Goal: Information Seeking & Learning: Understand process/instructions

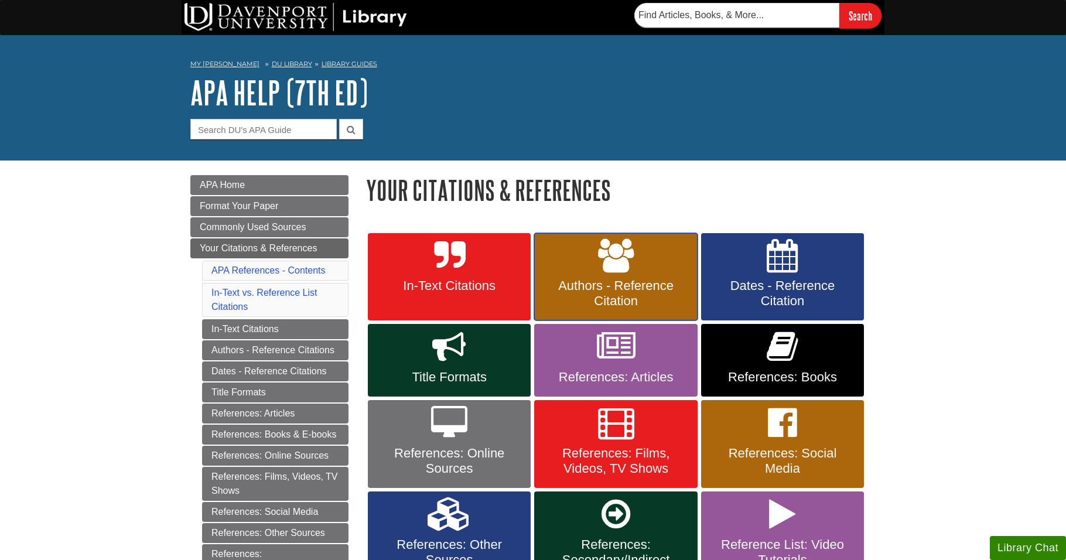
click at [644, 268] on link "Authors - Reference Citation" at bounding box center [615, 277] width 163 height 88
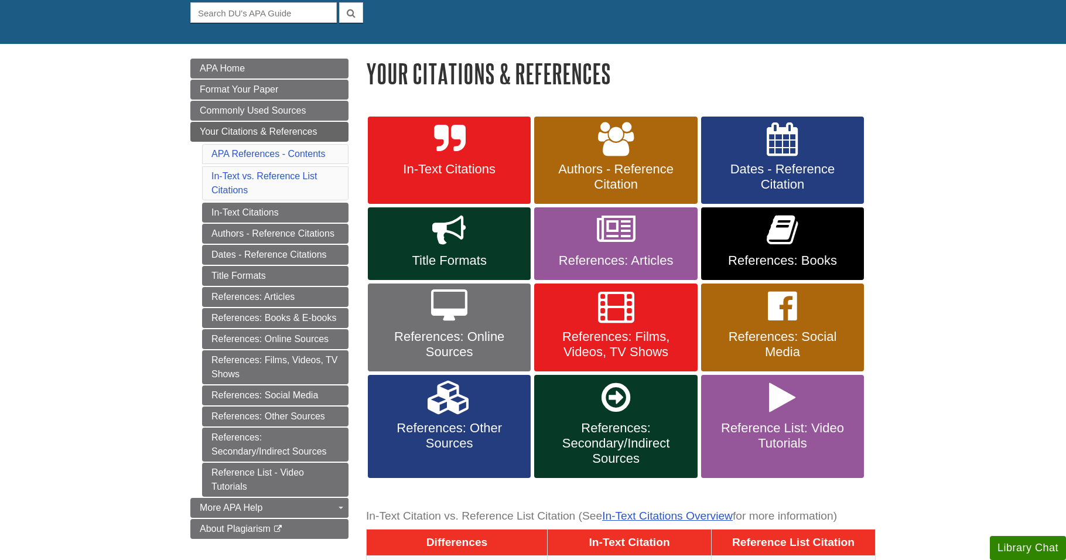
scroll to position [117, 0]
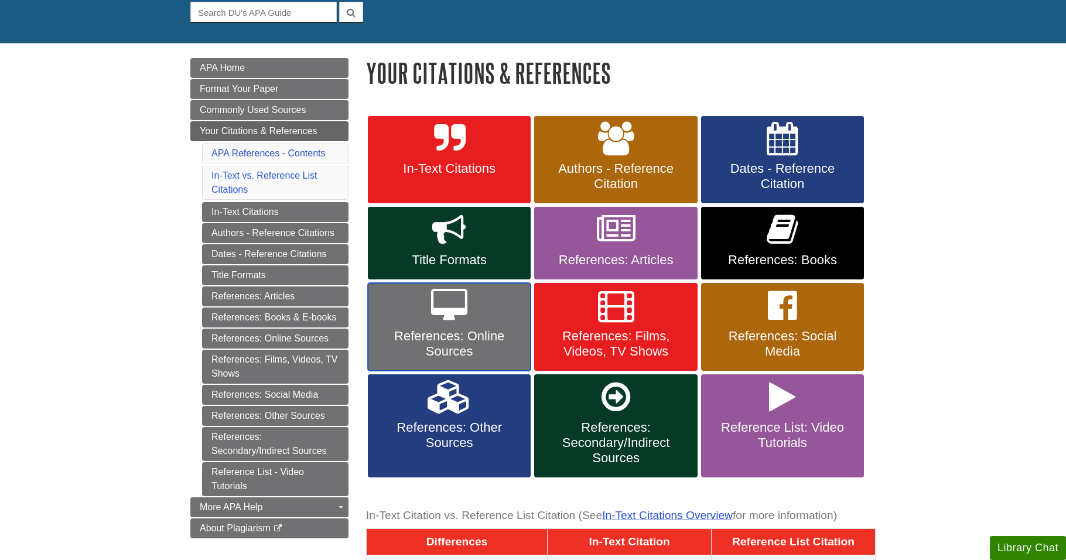
click at [475, 311] on link "References: Online Sources" at bounding box center [449, 327] width 163 height 88
